Goal: Task Accomplishment & Management: Use online tool/utility

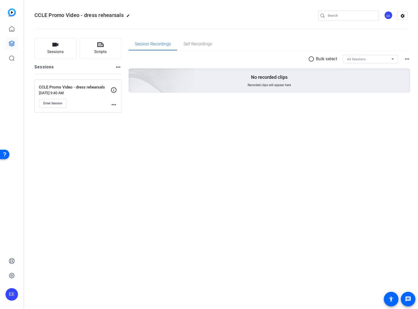
click at [113, 107] on mat-icon "more_horiz" at bounding box center [114, 104] width 6 height 6
click at [126, 113] on span "Edit Session" at bounding box center [127, 112] width 24 height 6
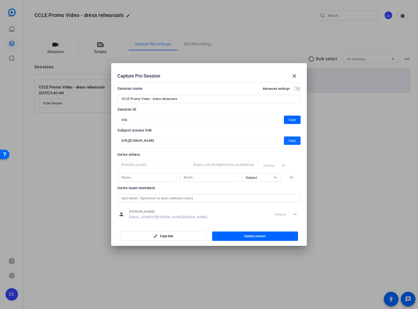
click at [291, 143] on span "Copy" at bounding box center [291, 140] width 7 height 6
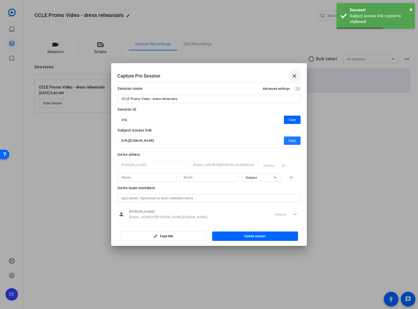
click at [296, 75] on mat-icon "close" at bounding box center [294, 76] width 6 height 6
